Goal: Information Seeking & Learning: Learn about a topic

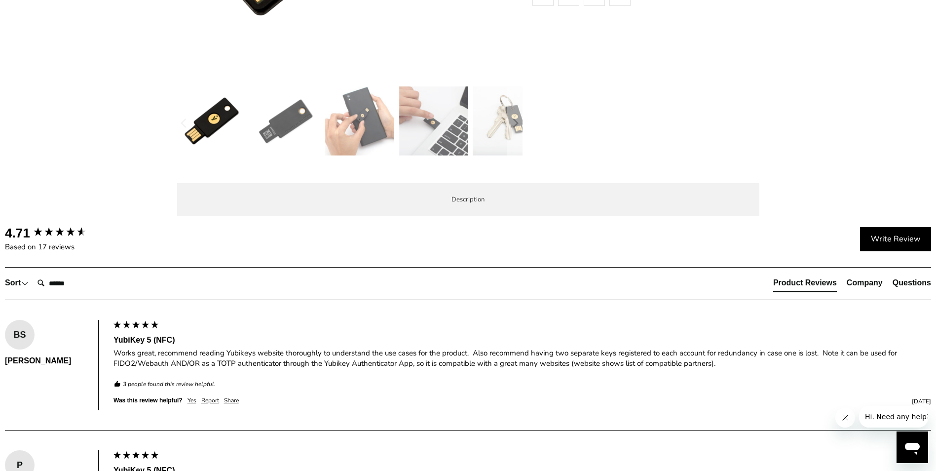
scroll to position [395, 0]
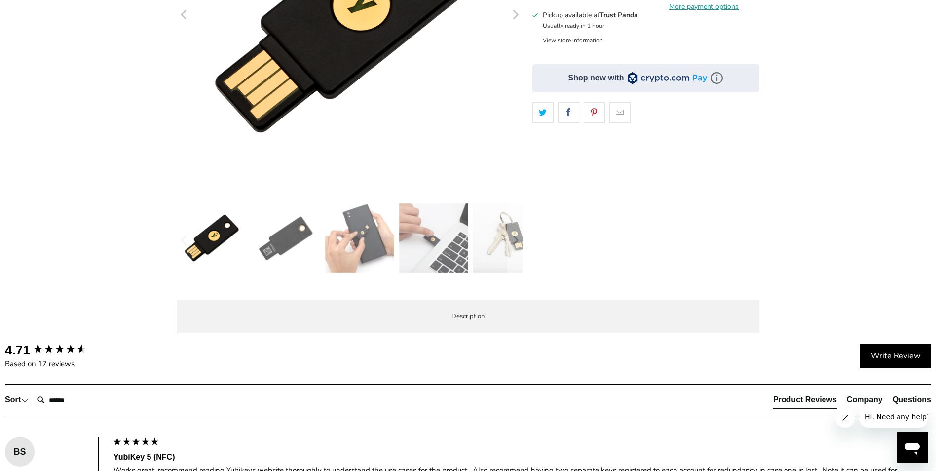
scroll to position [0, 0]
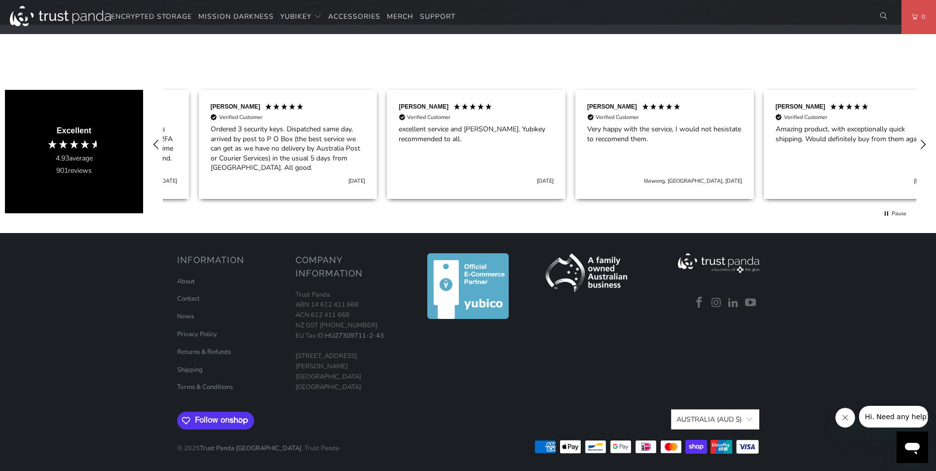
scroll to position [0, 1131]
